Goal: Task Accomplishment & Management: Use online tool/utility

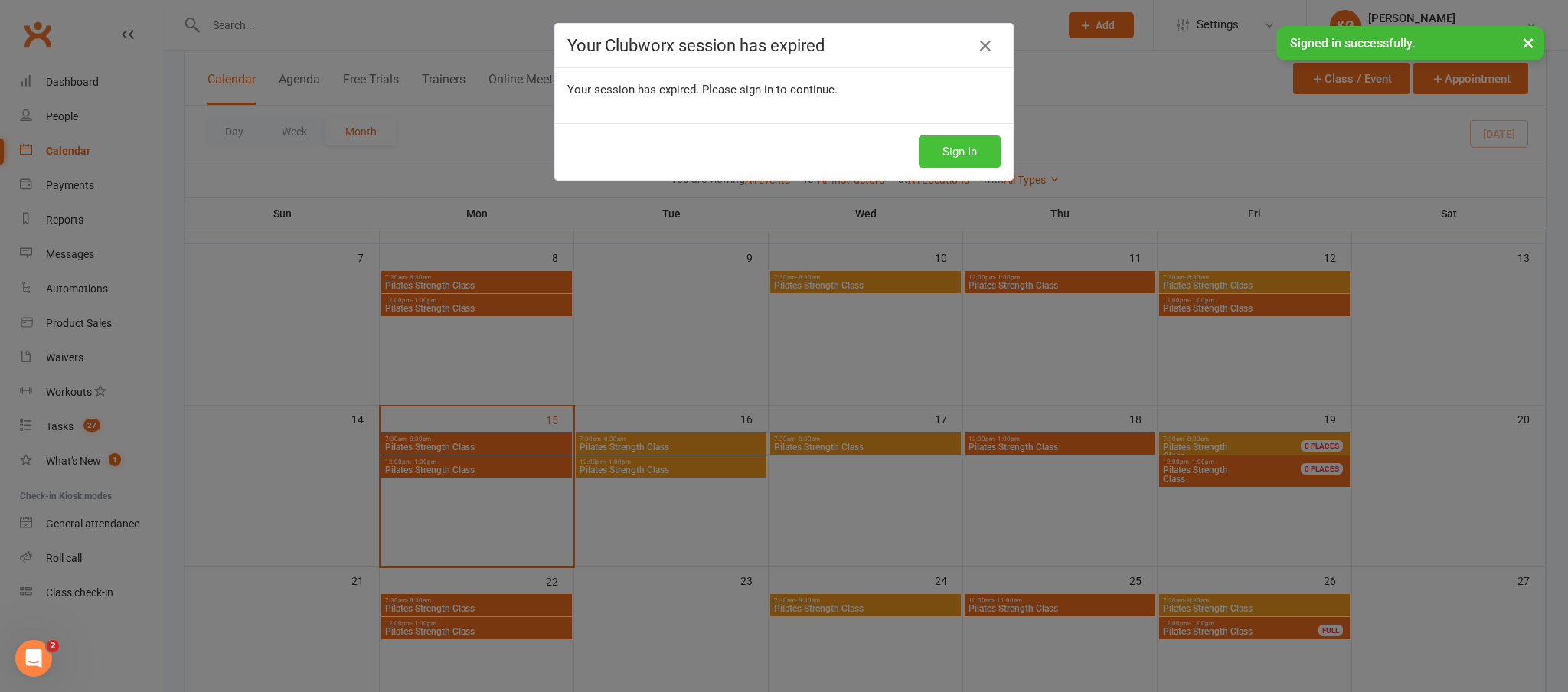
click at [940, 146] on button "Sign In" at bounding box center [959, 152] width 82 height 32
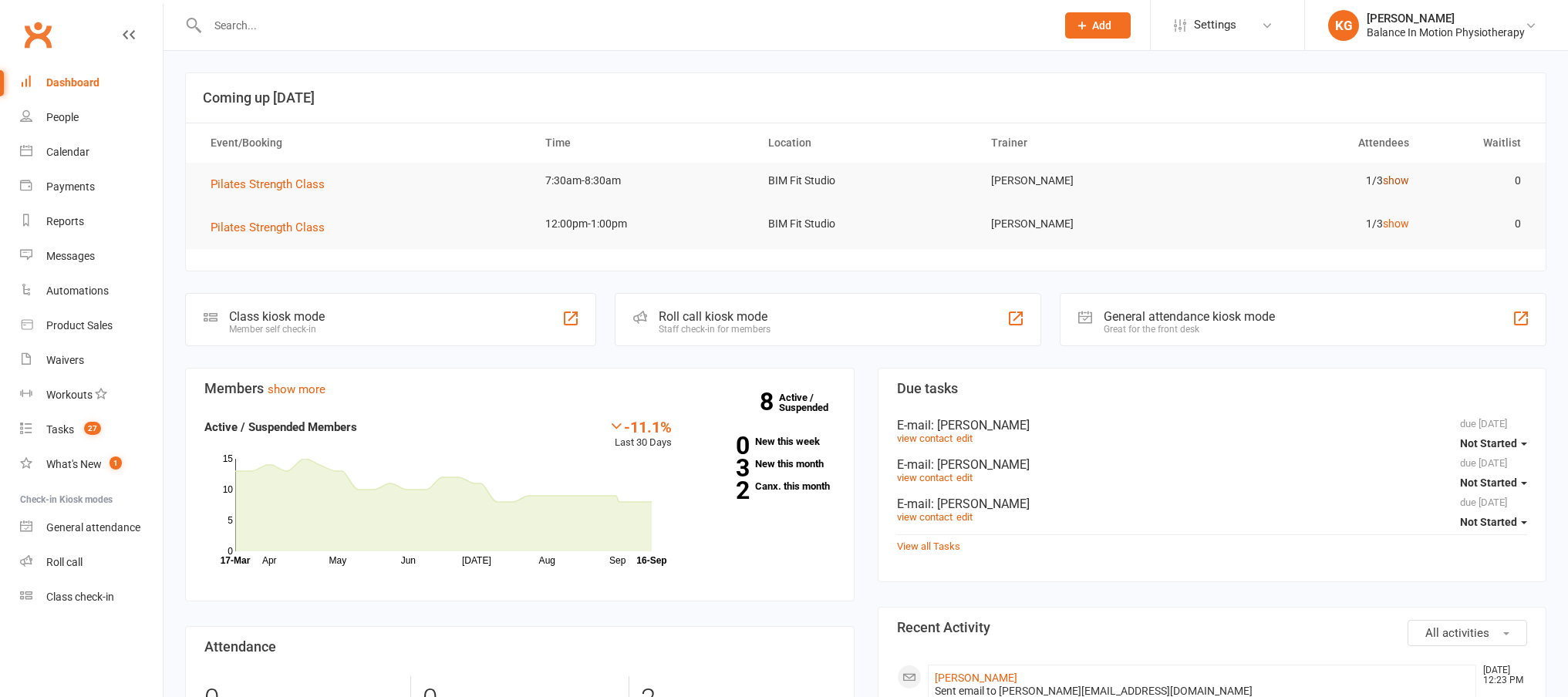
click at [1405, 181] on link "show" at bounding box center [1396, 180] width 26 height 12
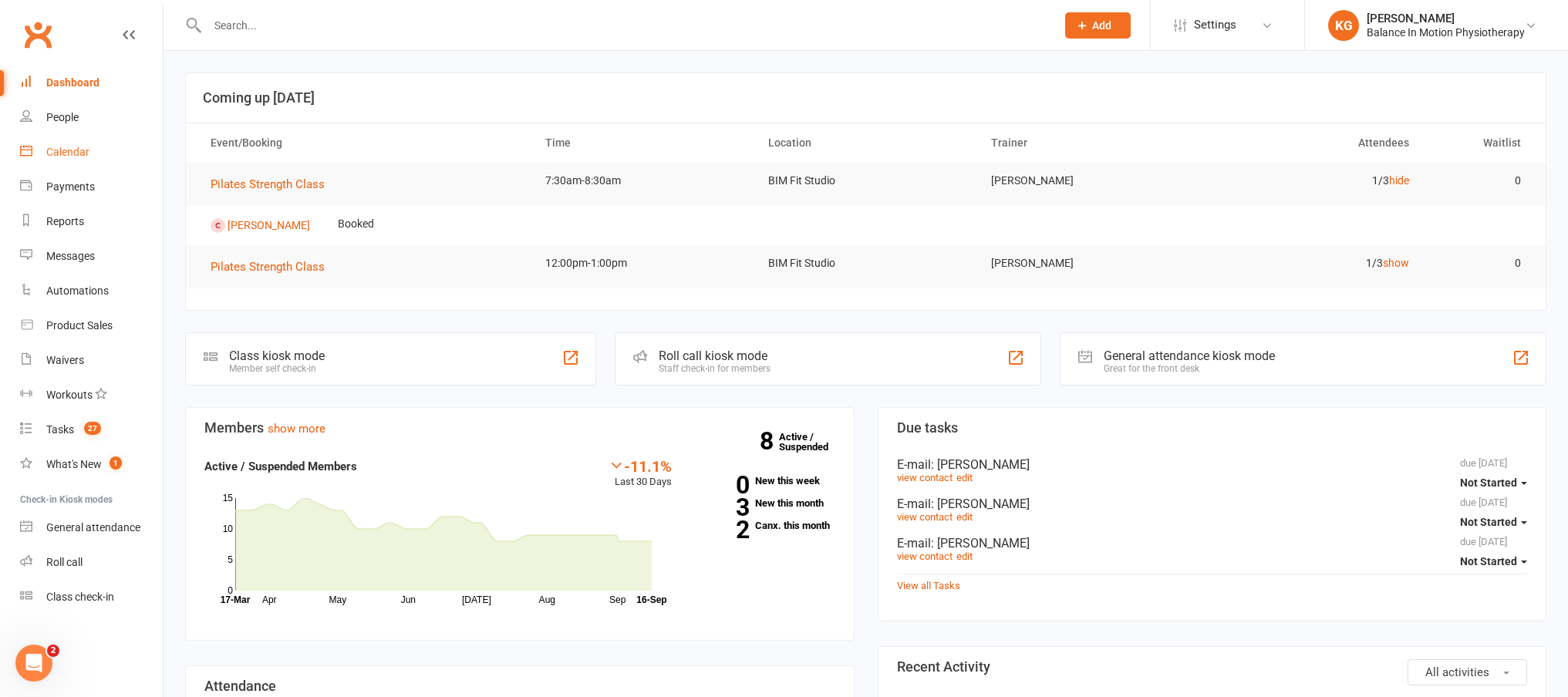
click at [72, 150] on div "Calendar" at bounding box center [68, 151] width 43 height 12
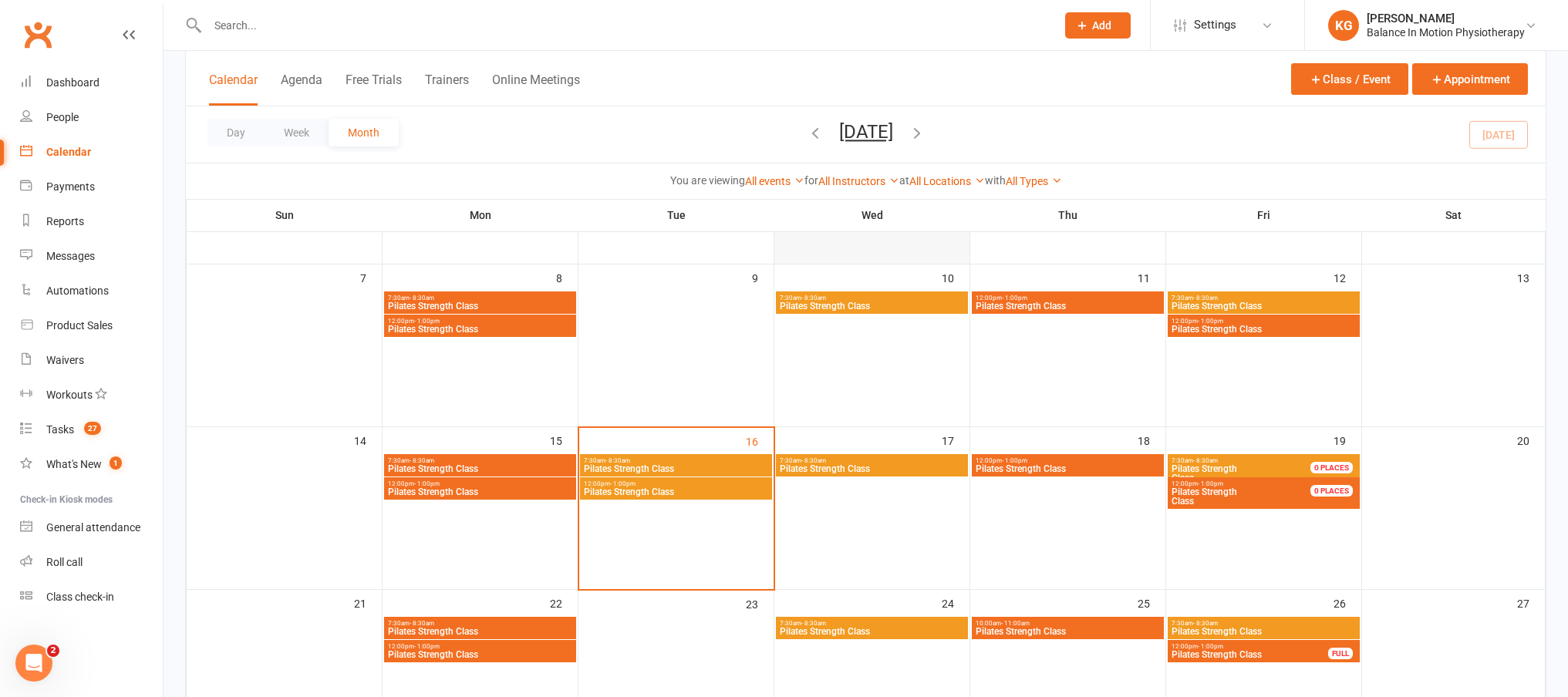
scroll to position [338, 0]
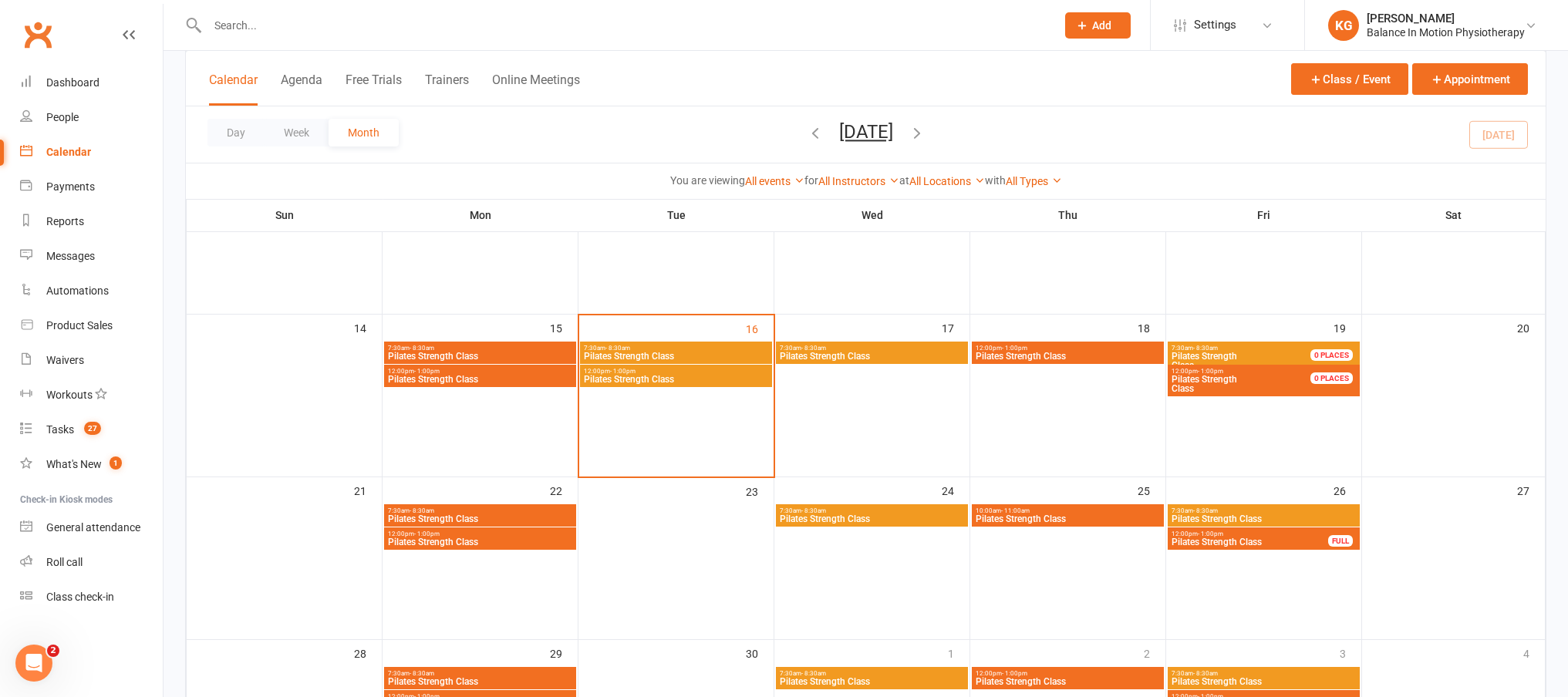
click at [751, 348] on span "7:30am - 8:30am" at bounding box center [676, 348] width 186 height 7
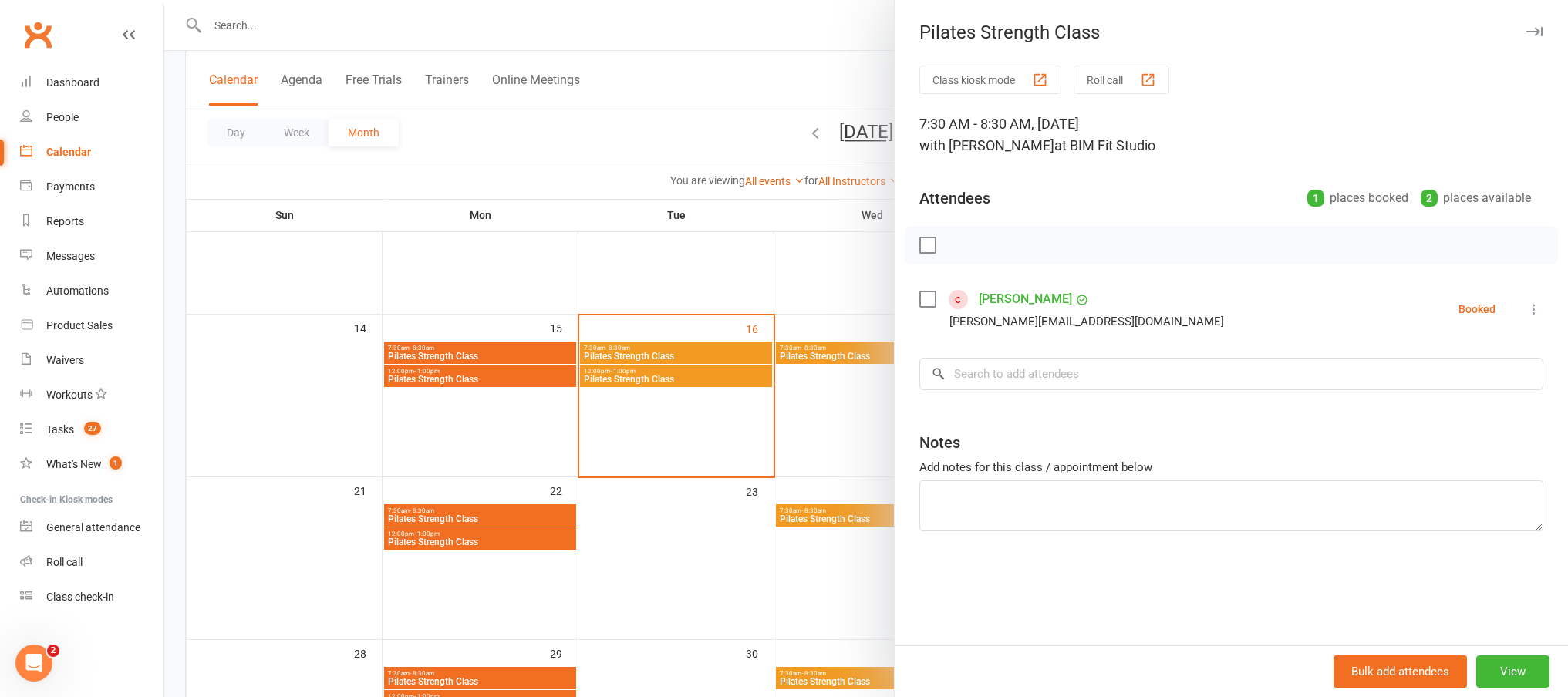
click at [1527, 307] on icon at bounding box center [1534, 309] width 15 height 15
click at [1467, 406] on link "Check in" at bounding box center [1466, 401] width 153 height 31
click at [648, 145] on div at bounding box center [865, 348] width 1405 height 697
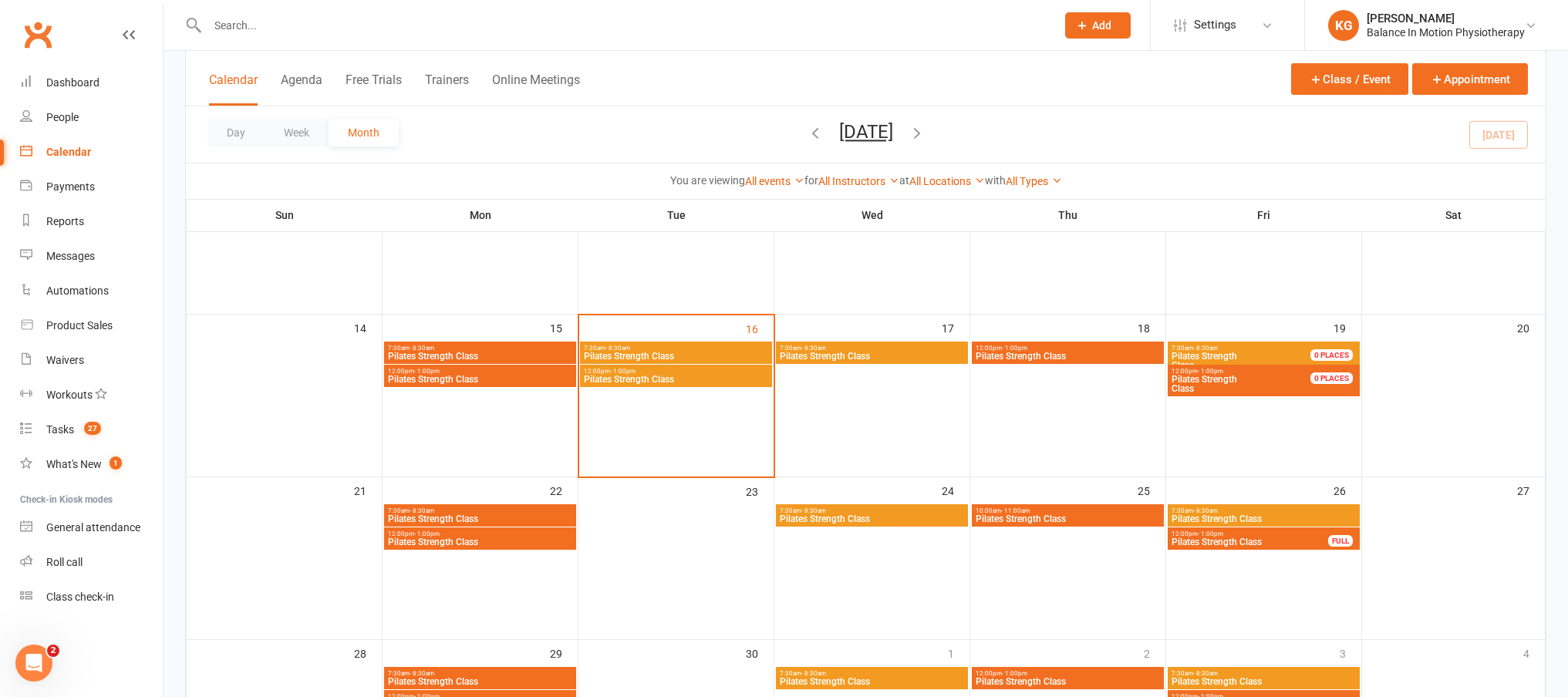
click at [1200, 359] on span "Pilates Strength" at bounding box center [1204, 355] width 66 height 11
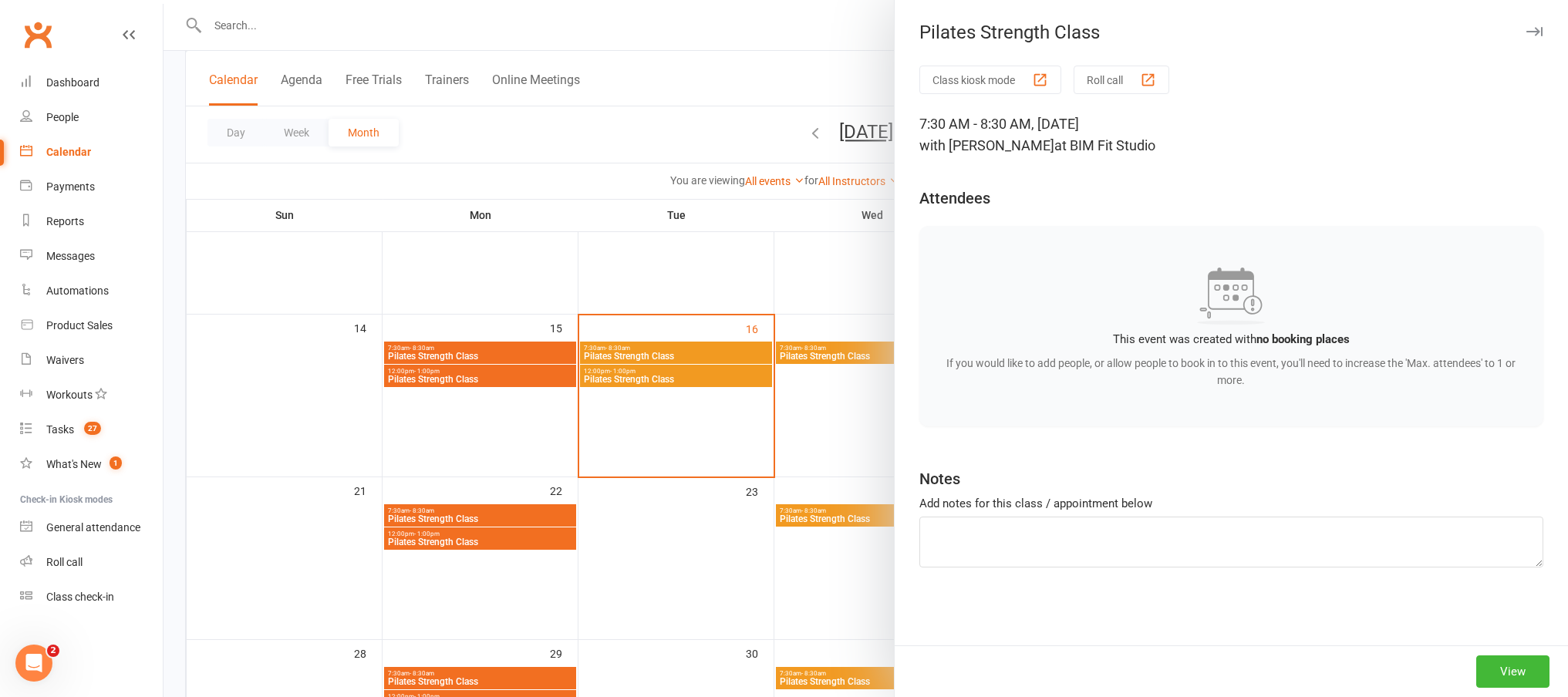
click at [682, 431] on div at bounding box center [865, 348] width 1405 height 697
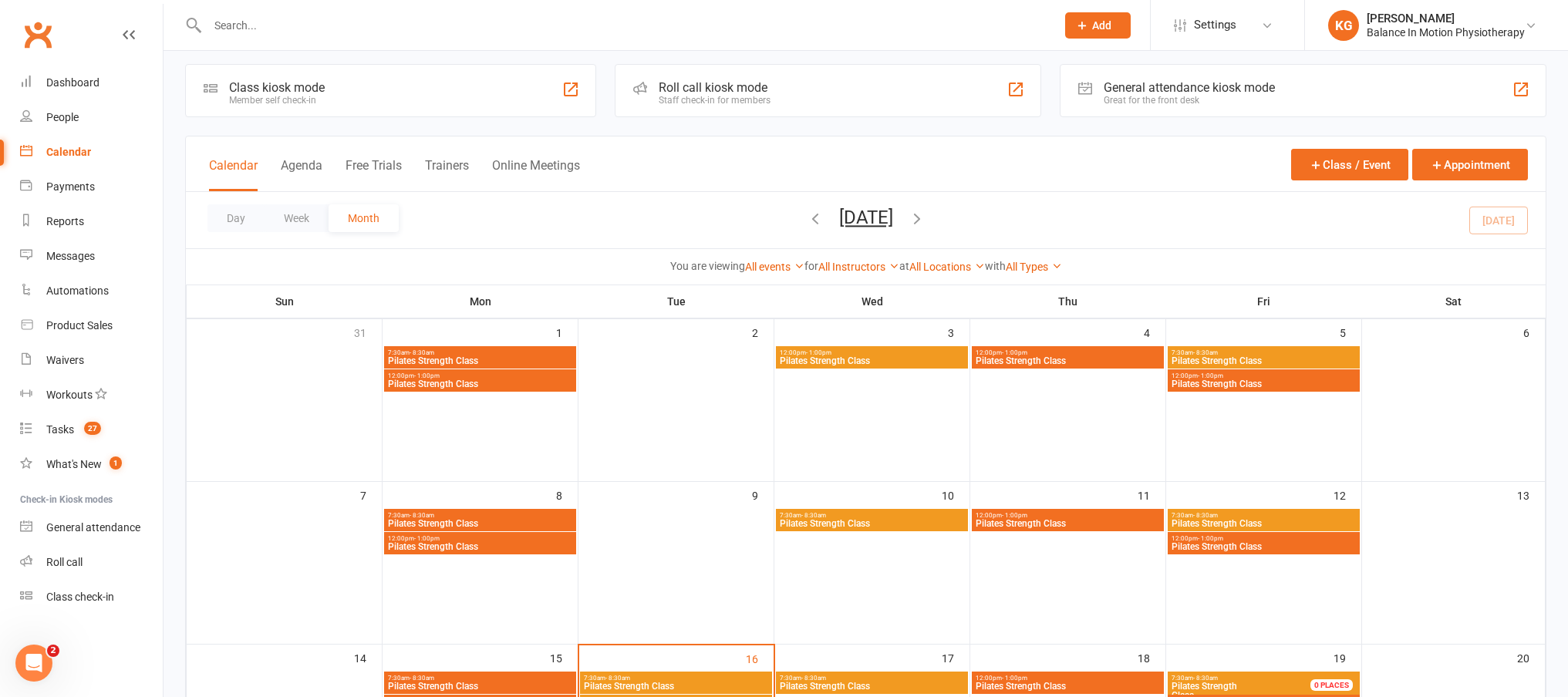
scroll to position [0, 0]
